Goal: Information Seeking & Learning: Learn about a topic

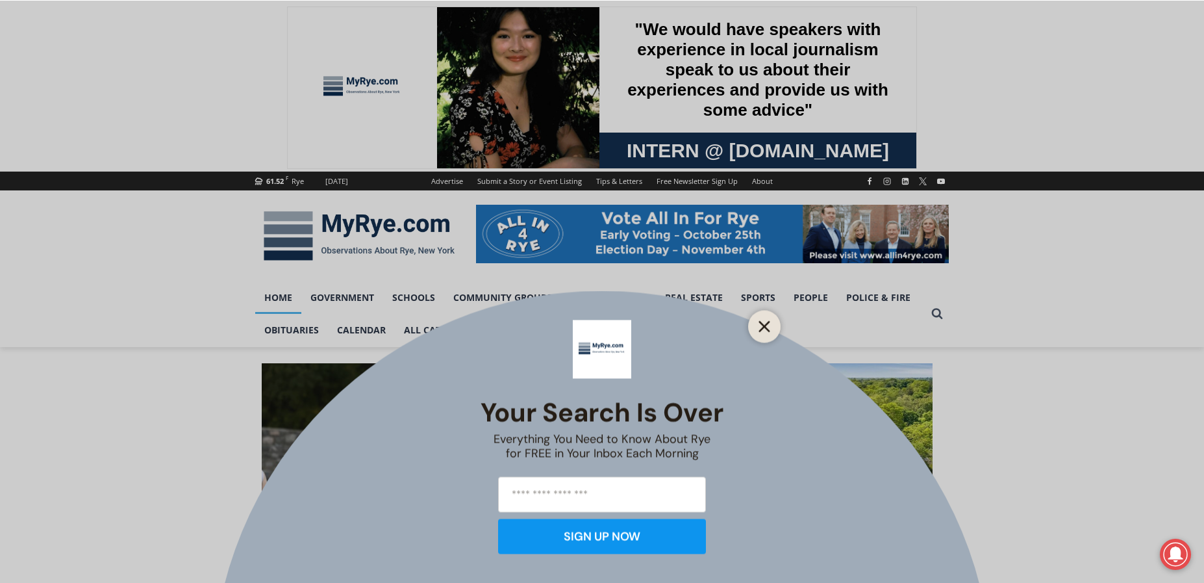
click at [761, 321] on icon "Close" at bounding box center [765, 326] width 12 height 12
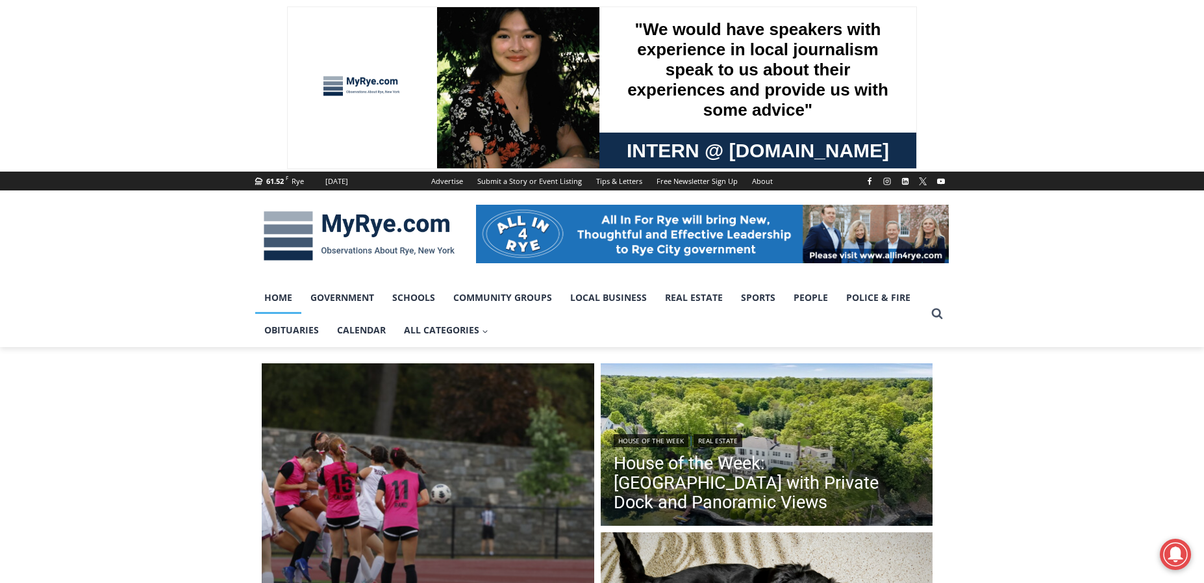
click at [276, 299] on link "Home" at bounding box center [278, 297] width 46 height 32
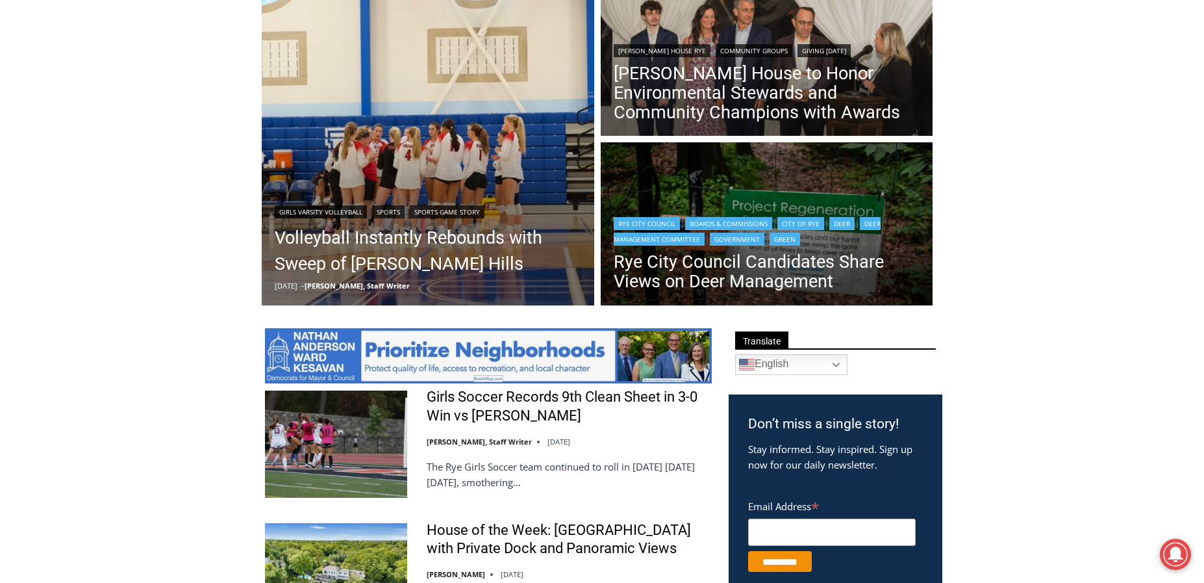
scroll to position [325, 0]
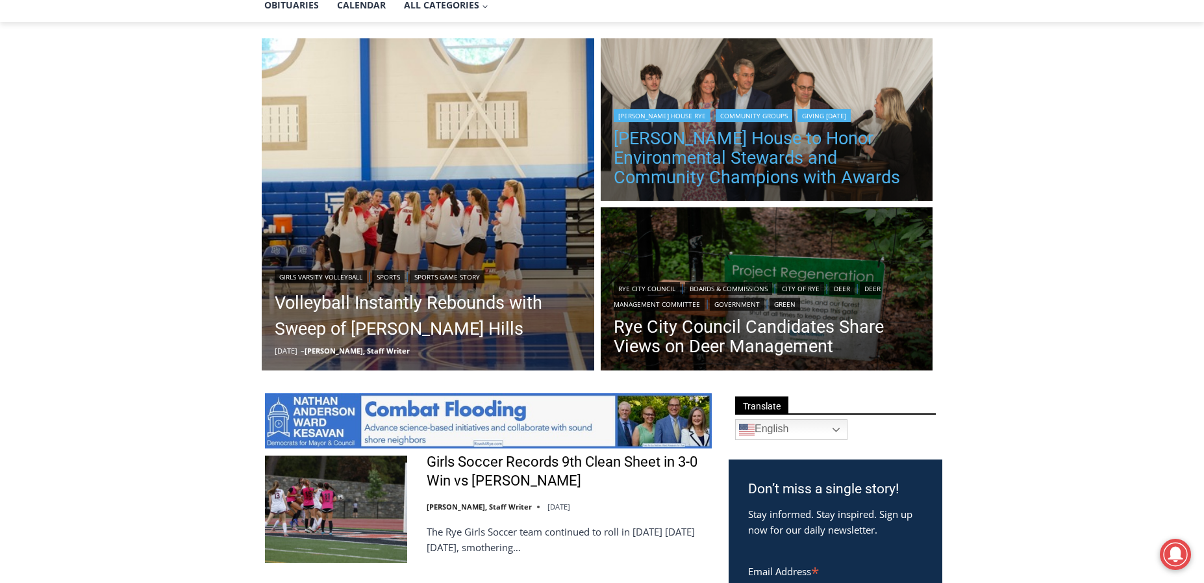
click at [762, 168] on link "Wainwright House to Honor Environmental Stewards and Community Champions with A…" at bounding box center [767, 158] width 307 height 58
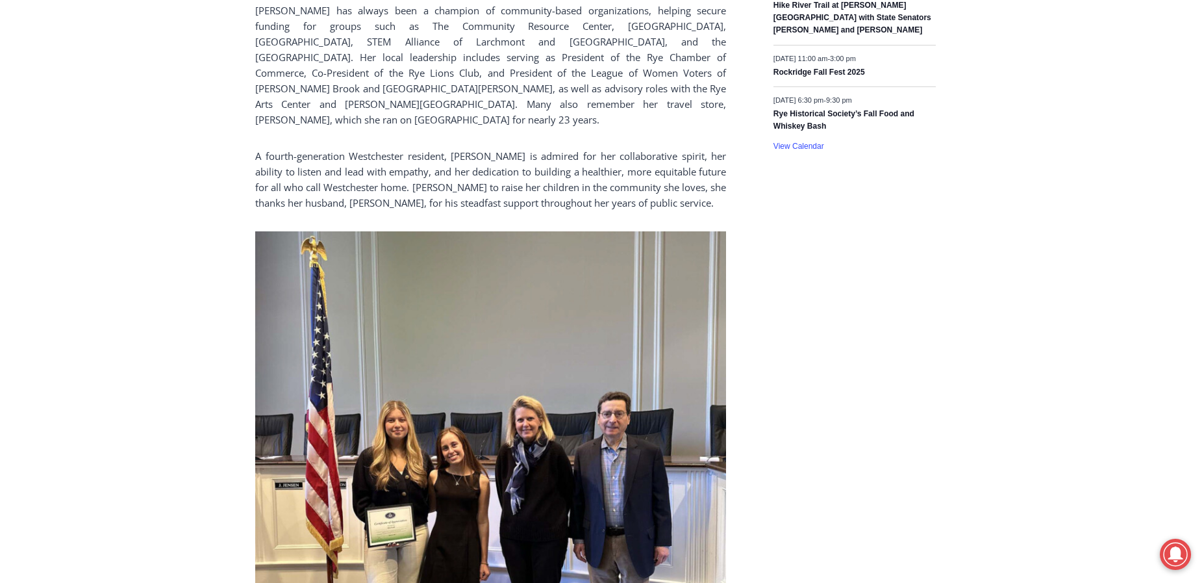
scroll to position [2663, 0]
